Goal: Transaction & Acquisition: Purchase product/service

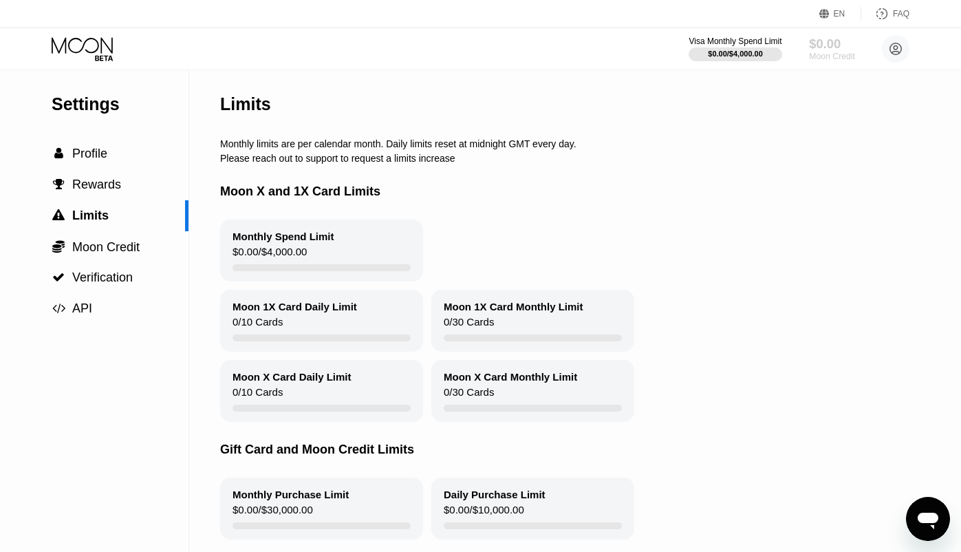
click at [839, 36] on div "$0.00" at bounding box center [832, 43] width 46 height 14
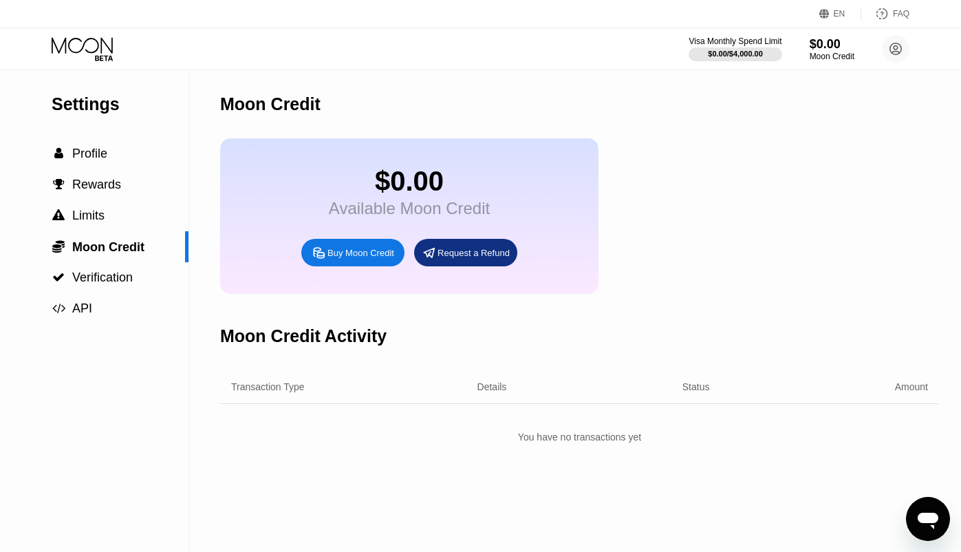
click at [359, 259] on div "Buy Moon Credit" at bounding box center [361, 253] width 67 height 12
type input "0"
